Goal: Use online tool/utility: Utilize a website feature to perform a specific function

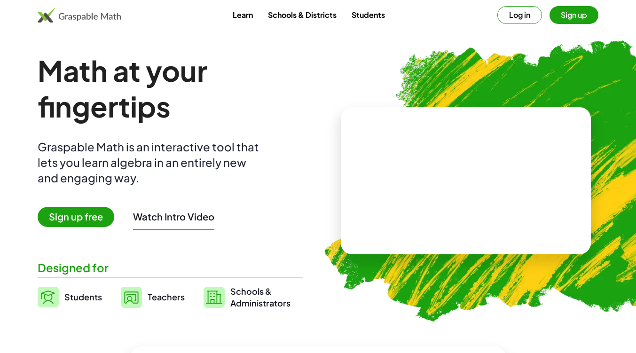
click at [328, 85] on img at bounding box center [513, 176] width 414 height 349
click at [245, 17] on link "Learn" at bounding box center [242, 14] width 35 height 17
click at [376, 14] on link "Students" at bounding box center [368, 14] width 48 height 17
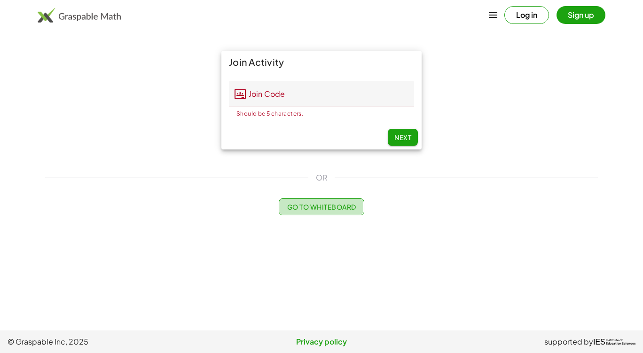
click at [330, 210] on span "Go to Whiteboard" at bounding box center [321, 207] width 69 height 8
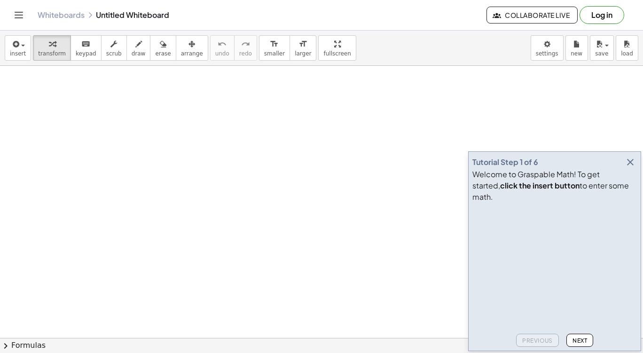
click at [631, 168] on icon "button" at bounding box center [629, 161] width 11 height 11
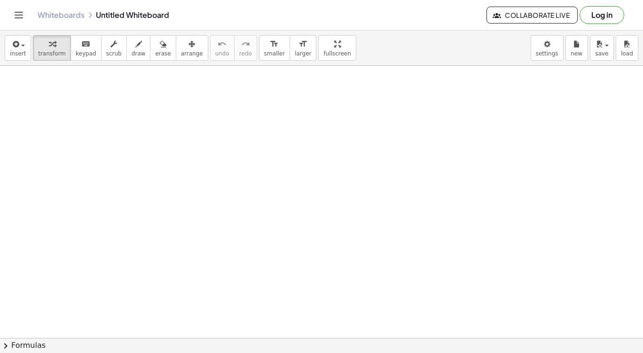
click at [70, 15] on link "Whiteboards" at bounding box center [61, 14] width 47 height 9
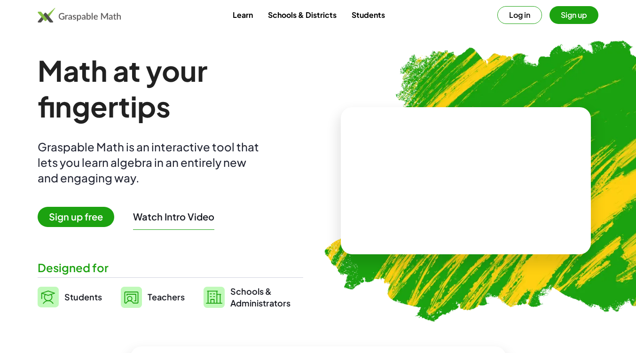
click at [397, 42] on img at bounding box center [513, 176] width 414 height 349
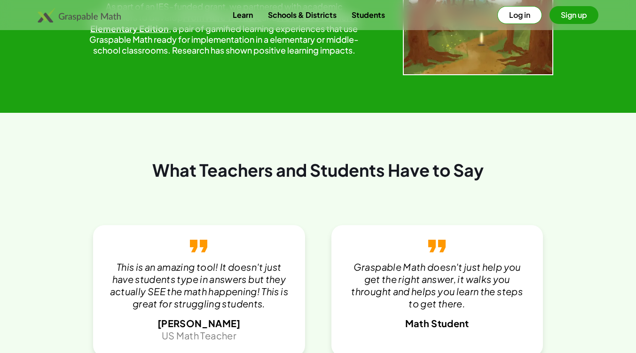
scroll to position [1331, 0]
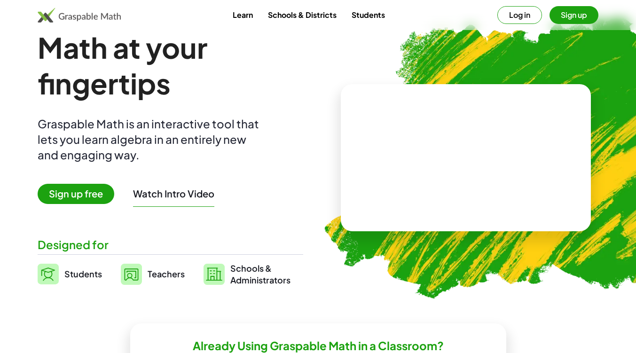
scroll to position [0, 0]
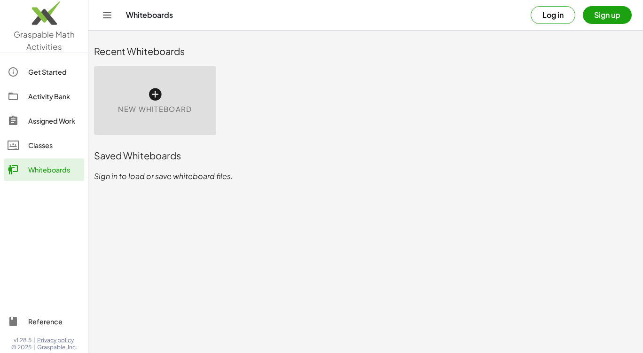
click at [157, 101] on icon at bounding box center [155, 94] width 15 height 15
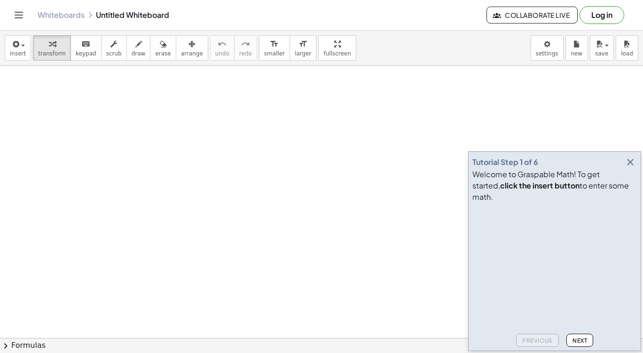
click at [124, 141] on div at bounding box center [321, 338] width 643 height 544
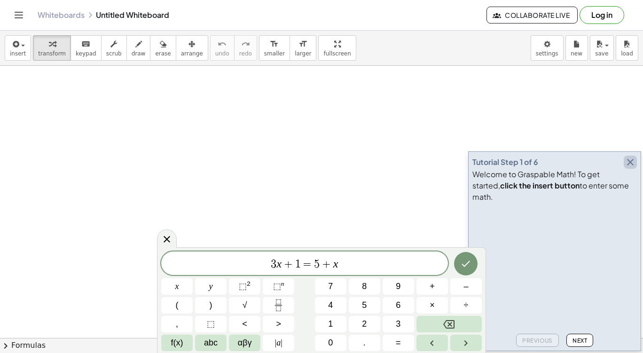
click at [631, 168] on icon "button" at bounding box center [629, 161] width 11 height 11
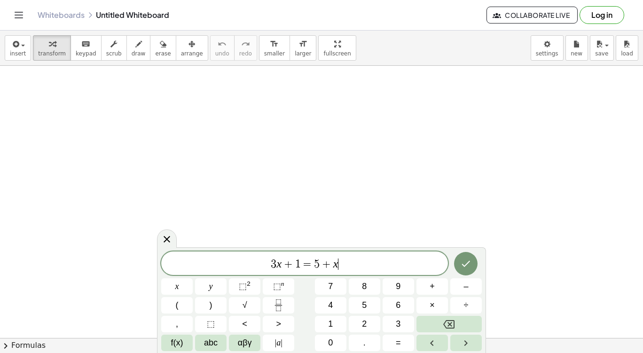
click at [394, 269] on span "3 x + 1 = 5 + x ​" at bounding box center [304, 264] width 287 height 13
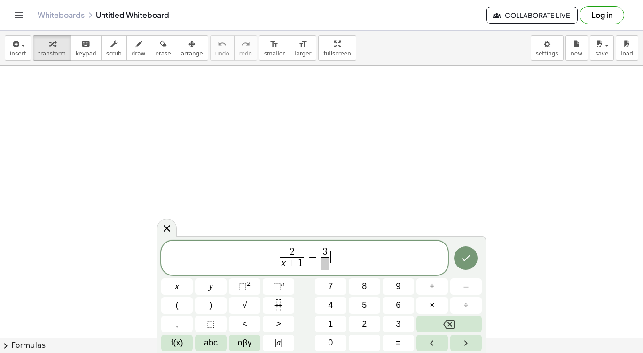
click at [394, 269] on span "2 x + 1 ​ − 3 ​ ​" at bounding box center [304, 258] width 287 height 25
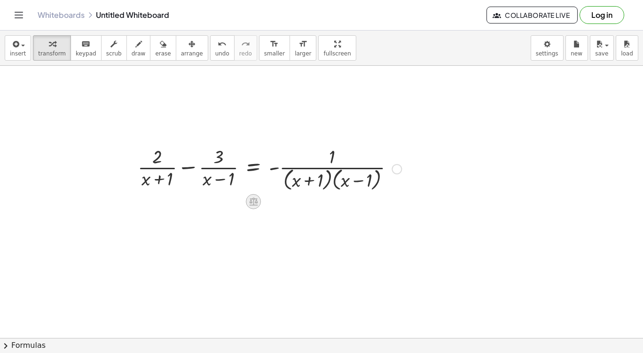
click at [251, 203] on icon at bounding box center [253, 202] width 8 height 8
click at [267, 104] on div at bounding box center [321, 338] width 643 height 544
click at [312, 102] on div at bounding box center [321, 338] width 643 height 544
click at [336, 121] on div at bounding box center [376, 123] width 110 height 36
click at [420, 124] on div at bounding box center [422, 123] width 10 height 10
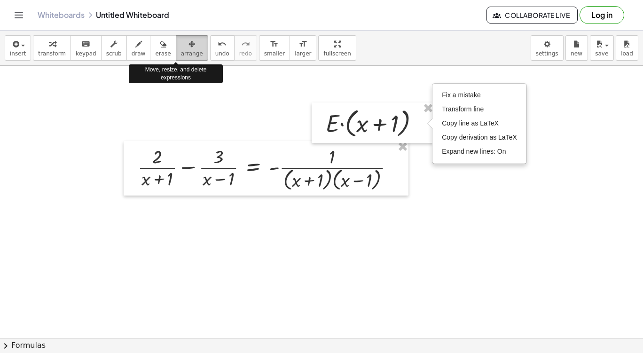
click at [181, 47] on div "button" at bounding box center [192, 43] width 22 height 11
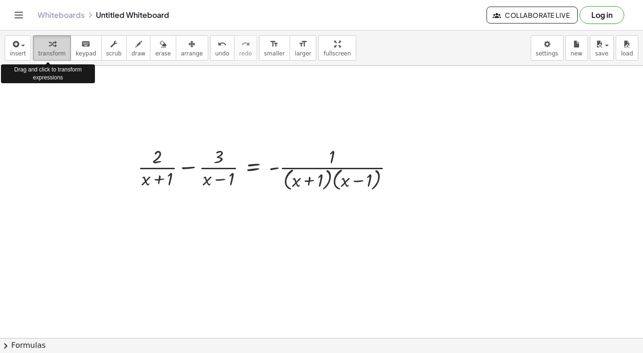
click at [52, 54] on span "transform" at bounding box center [52, 53] width 28 height 7
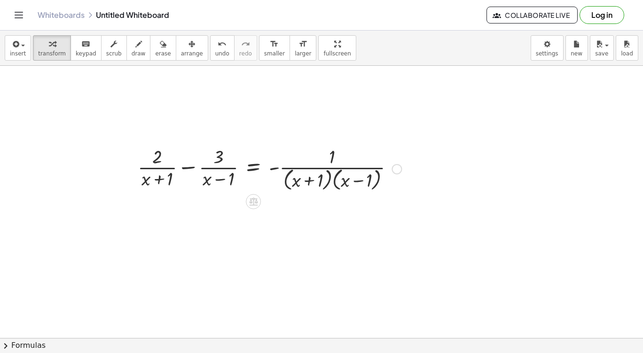
click at [218, 160] on div at bounding box center [269, 168] width 273 height 50
click at [253, 169] on div at bounding box center [269, 168] width 273 height 50
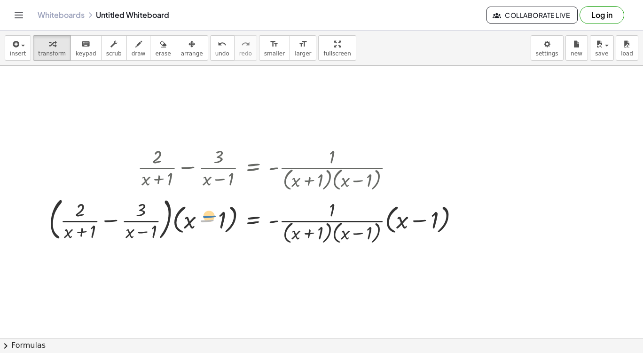
drag, startPoint x: 210, startPoint y: 220, endPoint x: 216, endPoint y: 223, distance: 6.7
click at [216, 223] on div at bounding box center [257, 219] width 427 height 53
drag, startPoint x: 176, startPoint y: 222, endPoint x: 114, endPoint y: 215, distance: 62.9
click at [114, 215] on div at bounding box center [257, 219] width 427 height 53
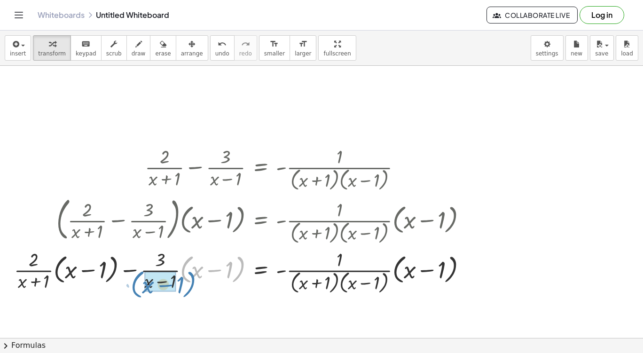
drag, startPoint x: 184, startPoint y: 264, endPoint x: 134, endPoint y: 279, distance: 51.6
click at [134, 279] on div at bounding box center [243, 271] width 469 height 50
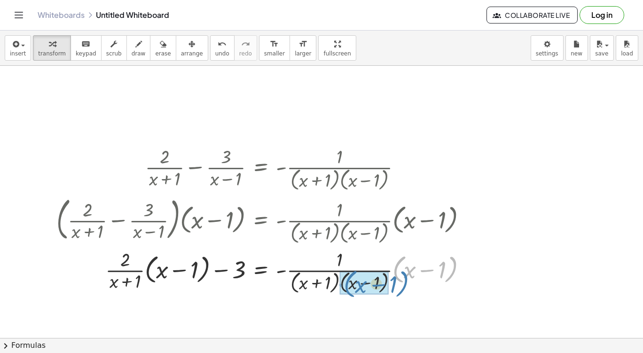
drag, startPoint x: 398, startPoint y: 264, endPoint x: 350, endPoint y: 278, distance: 51.0
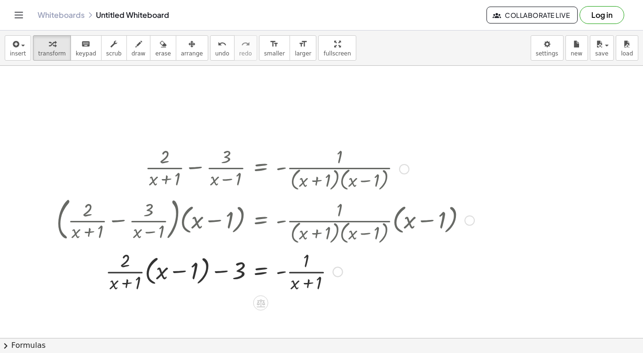
click at [258, 270] on div at bounding box center [265, 270] width 427 height 47
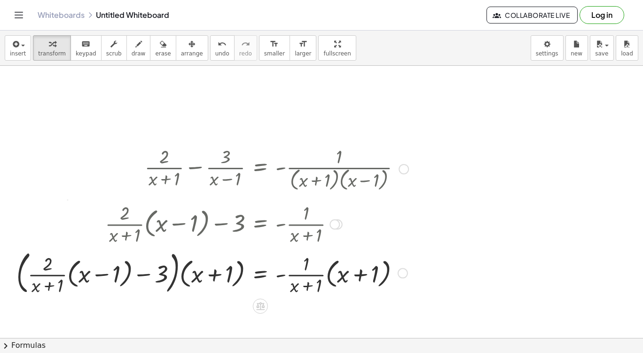
drag, startPoint x: 335, startPoint y: 270, endPoint x: 339, endPoint y: 221, distance: 49.1
click at [260, 224] on div "+ · · 2 · ( + x + 1 ) · ( + x − 1 ) − 3 = - · 1 · ( + x + 1 )" at bounding box center [260, 224] width 0 height 0
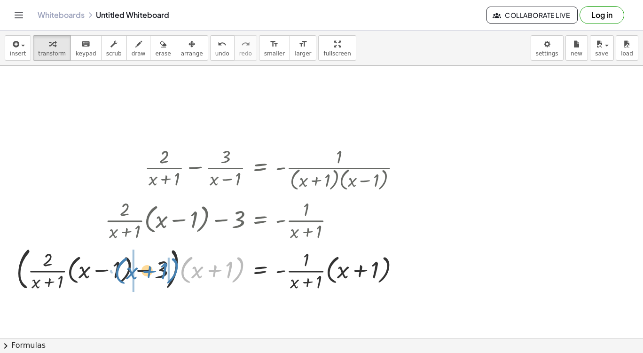
drag, startPoint x: 182, startPoint y: 273, endPoint x: 117, endPoint y: 274, distance: 65.3
click at [117, 274] on div at bounding box center [212, 268] width 401 height 51
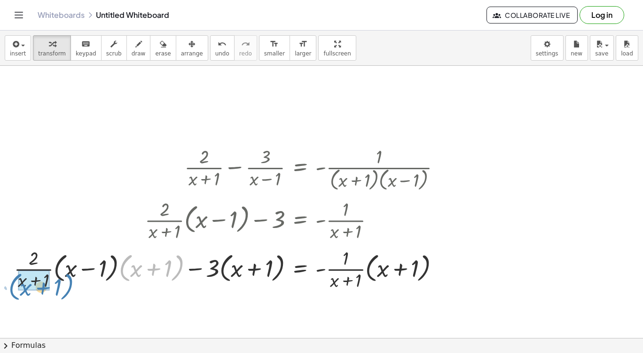
drag, startPoint x: 121, startPoint y: 273, endPoint x: 11, endPoint y: 291, distance: 112.0
click at [11, 291] on div "+ · 2 · ( + x + 1 ) − · 3 · ( + x − 1 ) = - · 1 · ( + x + 1 ) · ( + x − 1 ) · (…" at bounding box center [227, 217] width 455 height 153
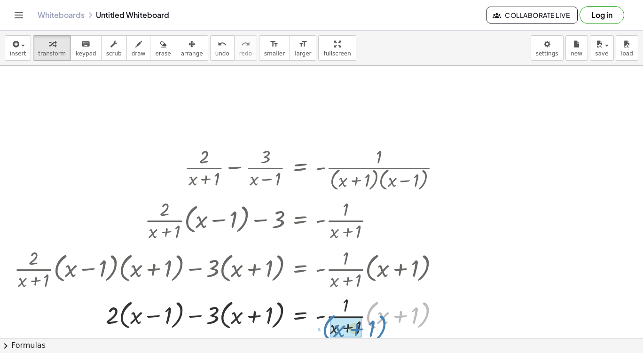
drag, startPoint x: 368, startPoint y: 315, endPoint x: 325, endPoint y: 328, distance: 45.6
click at [325, 328] on div at bounding box center [231, 315] width 444 height 47
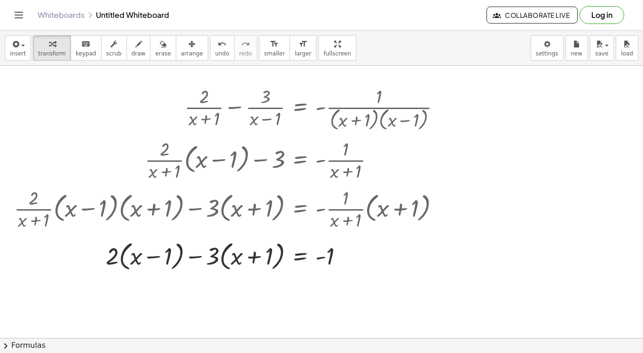
scroll to position [75, 0]
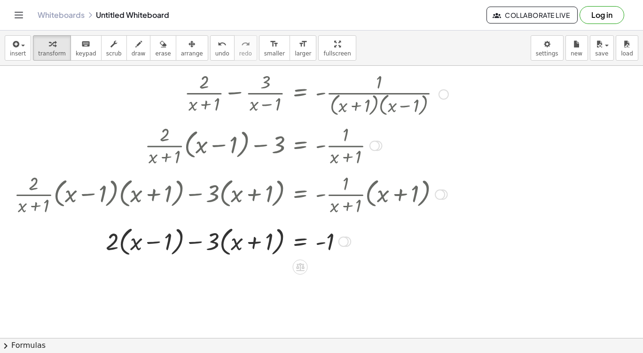
click at [185, 236] on div at bounding box center [231, 240] width 444 height 35
drag, startPoint x: 115, startPoint y: 242, endPoint x: 133, endPoint y: 243, distance: 17.9
click at [133, 243] on div at bounding box center [231, 240] width 444 height 35
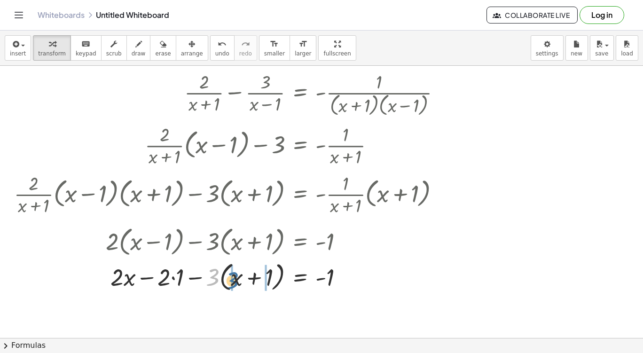
drag, startPoint x: 213, startPoint y: 279, endPoint x: 232, endPoint y: 282, distance: 19.5
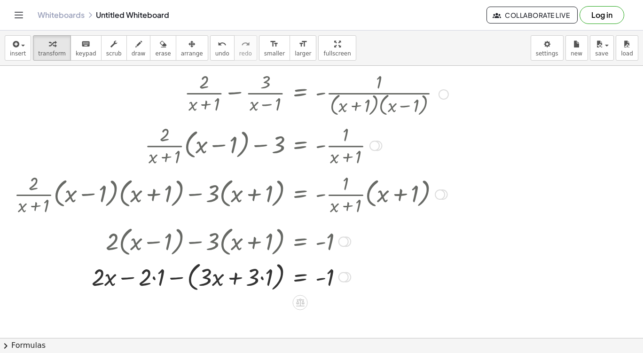
click at [188, 278] on div at bounding box center [231, 276] width 444 height 36
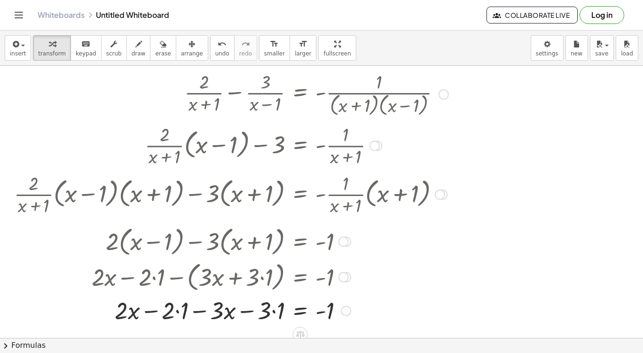
click at [252, 313] on div at bounding box center [231, 310] width 444 height 32
click at [273, 312] on div at bounding box center [231, 310] width 444 height 32
click at [188, 312] on div at bounding box center [231, 310] width 444 height 32
click at [193, 312] on div at bounding box center [231, 310] width 444 height 32
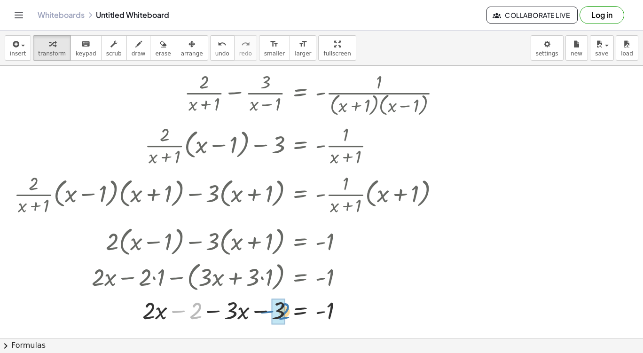
drag, startPoint x: 194, startPoint y: 314, endPoint x: 282, endPoint y: 315, distance: 88.3
drag, startPoint x: 184, startPoint y: 312, endPoint x: 229, endPoint y: 310, distance: 45.2
drag, startPoint x: 263, startPoint y: 311, endPoint x: 329, endPoint y: 311, distance: 66.3
click at [329, 311] on div at bounding box center [231, 310] width 444 height 31
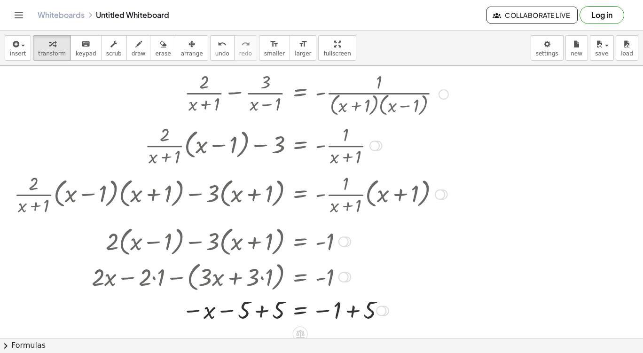
click at [263, 309] on div at bounding box center [231, 310] width 444 height 31
click at [352, 307] on div at bounding box center [231, 310] width 444 height 31
drag, startPoint x: 268, startPoint y: 311, endPoint x: 322, endPoint y: 312, distance: 53.6
click at [322, 312] on div at bounding box center [231, 310] width 444 height 31
drag, startPoint x: 445, startPoint y: 95, endPoint x: 604, endPoint y: 98, distance: 159.3
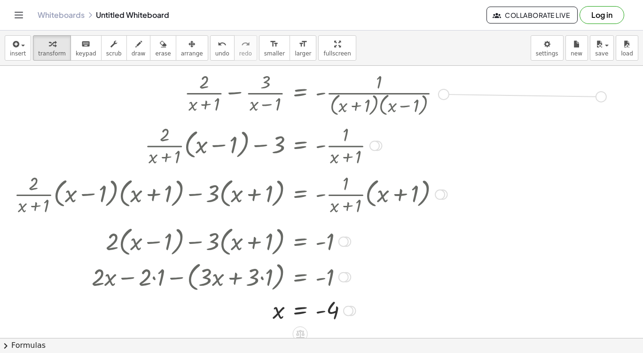
click at [604, 98] on div "+ · 2 · ( + x + 1 ) − · 3 · ( + x − 1 ) = - · 1 · ( + x + 1 ) · ( + x − 1 ) · (…" at bounding box center [321, 263] width 643 height 544
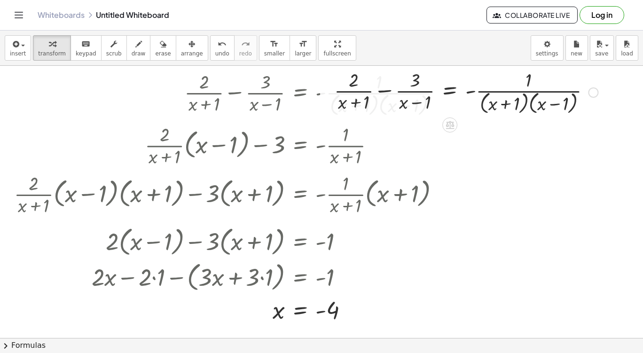
click at [453, 90] on div at bounding box center [465, 92] width 273 height 50
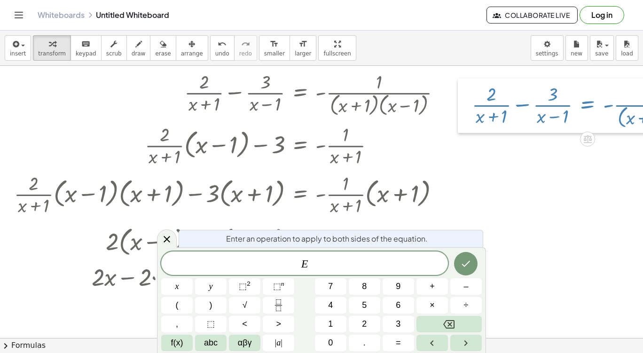
drag, startPoint x: 330, startPoint y: 78, endPoint x: 468, endPoint y: 92, distance: 138.4
click at [468, 92] on div at bounding box center [465, 105] width 14 height 55
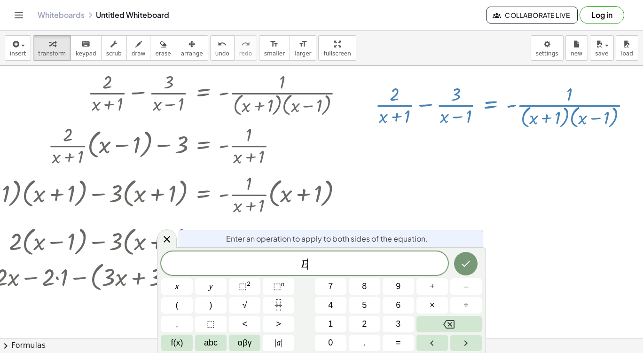
scroll to position [75, 109]
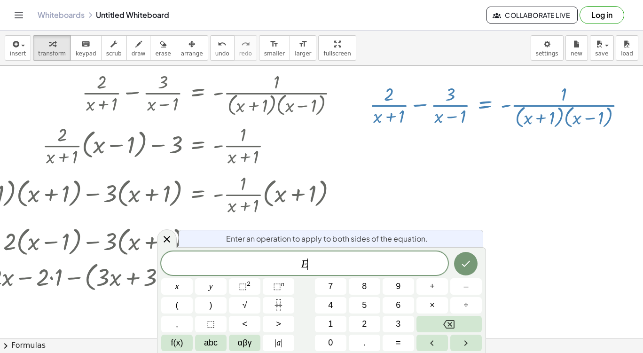
click at [615, 206] on div at bounding box center [270, 263] width 745 height 544
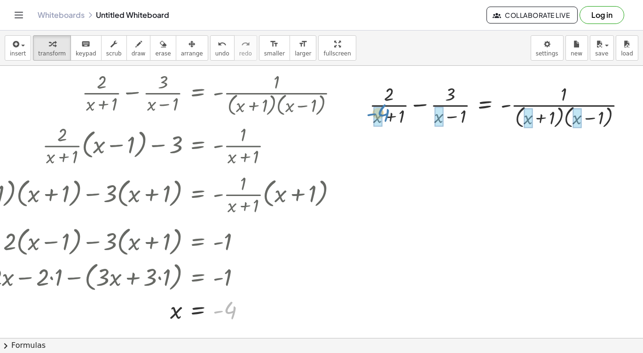
drag, startPoint x: 222, startPoint y: 313, endPoint x: 375, endPoint y: 116, distance: 249.8
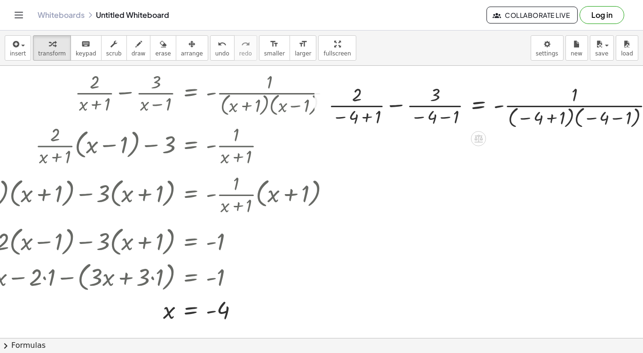
click at [367, 117] on div at bounding box center [495, 105] width 342 height 49
click at [442, 115] on div at bounding box center [509, 105] width 311 height 49
click at [554, 117] on div at bounding box center [525, 105] width 280 height 49
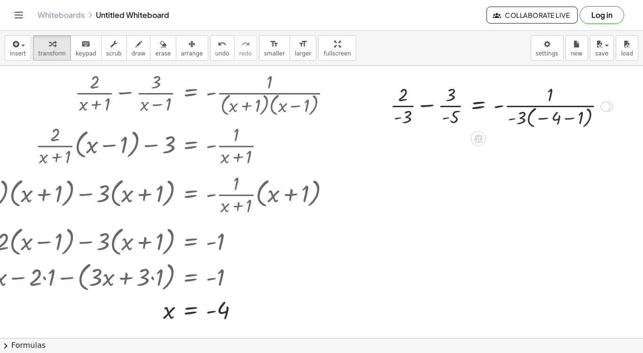
click at [566, 117] on div at bounding box center [501, 105] width 232 height 49
click at [526, 119] on div at bounding box center [478, 105] width 187 height 47
click at [528, 119] on div at bounding box center [478, 105] width 187 height 47
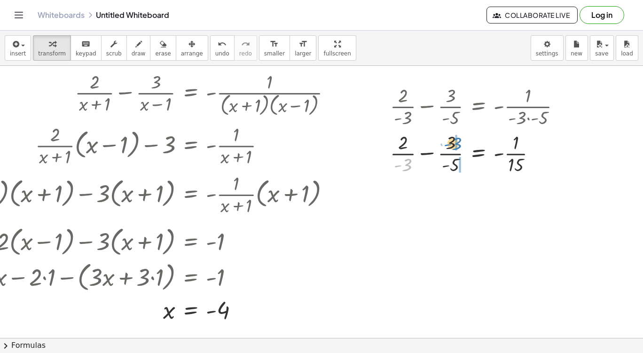
drag, startPoint x: 408, startPoint y: 164, endPoint x: 458, endPoint y: 143, distance: 54.1
click at [458, 143] on div at bounding box center [478, 152] width 187 height 47
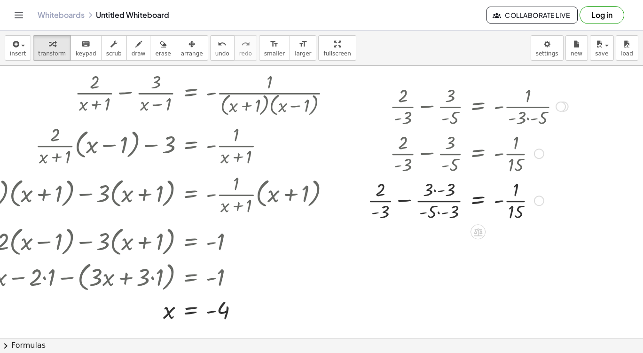
click at [433, 189] on div at bounding box center [468, 199] width 210 height 47
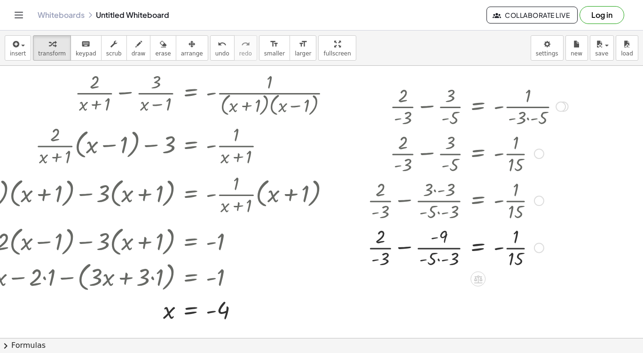
click at [437, 261] on div at bounding box center [468, 246] width 210 height 47
click at [447, 237] on div at bounding box center [468, 246] width 210 height 47
click at [430, 248] on div at bounding box center [468, 246] width 210 height 47
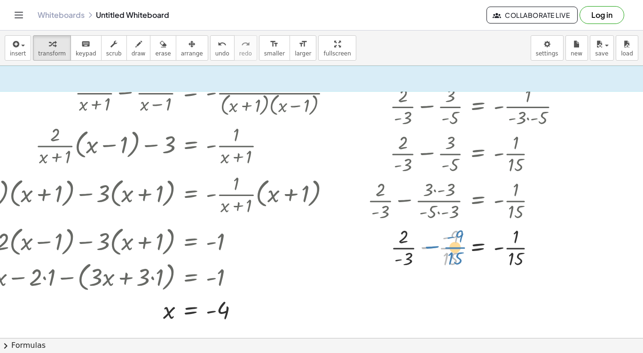
drag, startPoint x: 430, startPoint y: 248, endPoint x: 427, endPoint y: 251, distance: 5.0
click at [427, 251] on div at bounding box center [468, 246] width 210 height 47
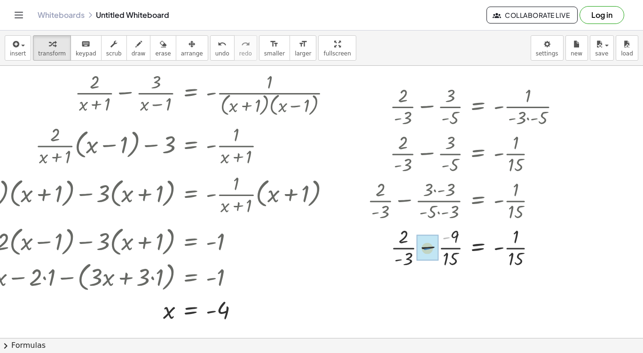
drag, startPoint x: 442, startPoint y: 238, endPoint x: 423, endPoint y: 249, distance: 22.1
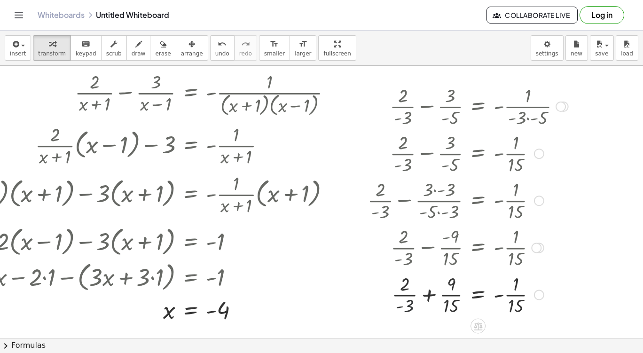
click at [412, 304] on div at bounding box center [468, 294] width 210 height 47
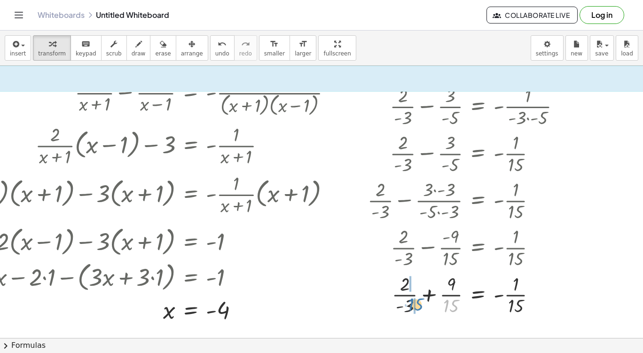
drag, startPoint x: 452, startPoint y: 309, endPoint x: 417, endPoint y: 307, distance: 35.3
click at [417, 307] on div at bounding box center [468, 294] width 210 height 47
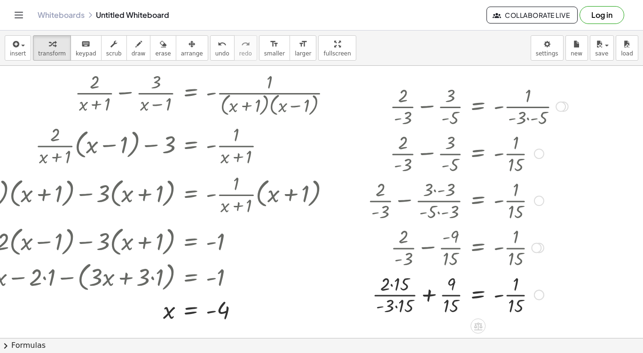
click at [396, 306] on div at bounding box center [468, 294] width 210 height 47
click at [394, 286] on div at bounding box center [468, 294] width 210 height 47
click at [399, 289] on div at bounding box center [468, 294] width 210 height 47
click at [454, 305] on div at bounding box center [468, 294] width 210 height 47
click at [451, 303] on div at bounding box center [468, 294] width 210 height 47
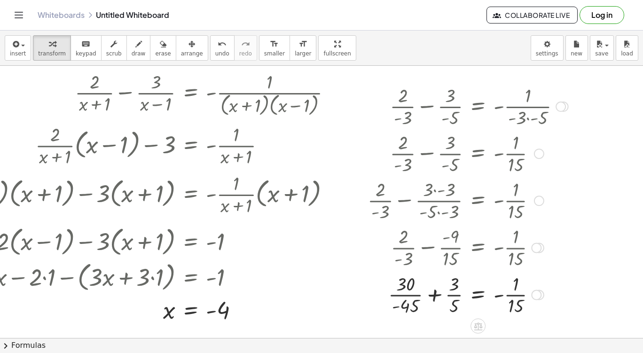
click at [451, 303] on div at bounding box center [468, 294] width 210 height 47
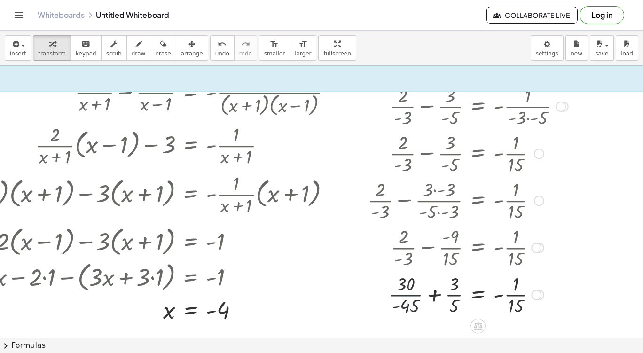
click at [415, 293] on div at bounding box center [468, 294] width 210 height 47
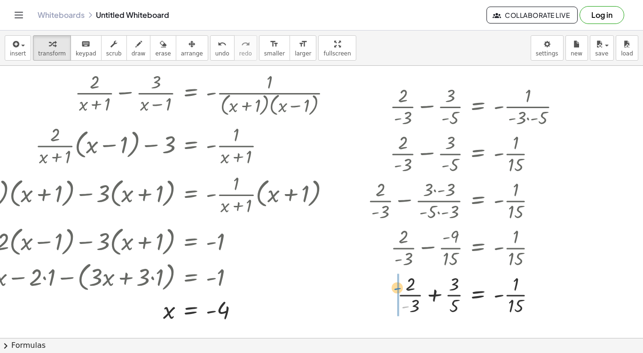
drag, startPoint x: 405, startPoint y: 308, endPoint x: 397, endPoint y: 290, distance: 20.0
click at [397, 290] on div at bounding box center [468, 294] width 210 height 47
click at [433, 299] on div at bounding box center [468, 294] width 210 height 47
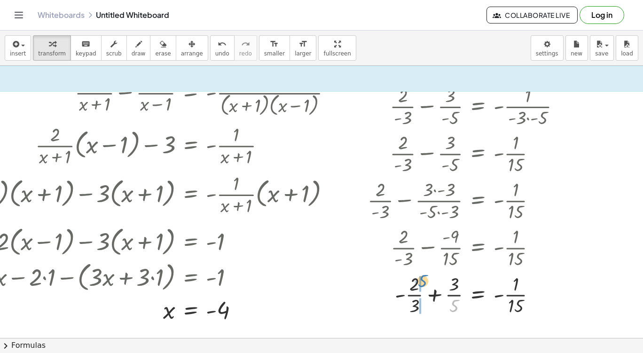
drag, startPoint x: 455, startPoint y: 309, endPoint x: 424, endPoint y: 284, distance: 40.1
click at [424, 284] on div at bounding box center [468, 294] width 210 height 47
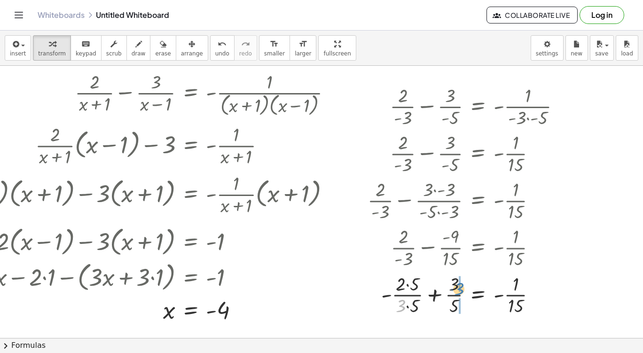
drag, startPoint x: 402, startPoint y: 306, endPoint x: 461, endPoint y: 289, distance: 60.7
click at [445, 307] on div at bounding box center [467, 294] width 211 height 47
click at [447, 288] on div at bounding box center [467, 294] width 211 height 47
click at [404, 305] on div at bounding box center [468, 294] width 210 height 47
click at [403, 284] on div at bounding box center [468, 294] width 210 height 47
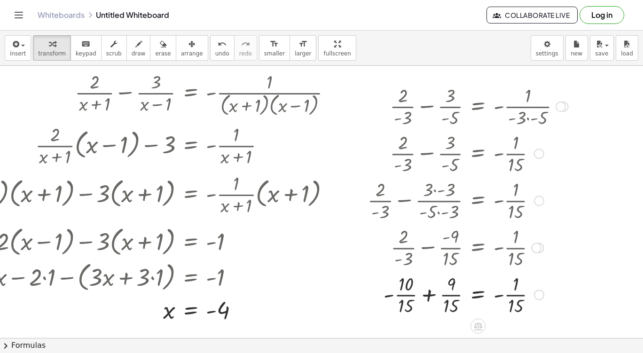
click at [430, 296] on div at bounding box center [468, 294] width 210 height 47
